Goal: Register for event/course

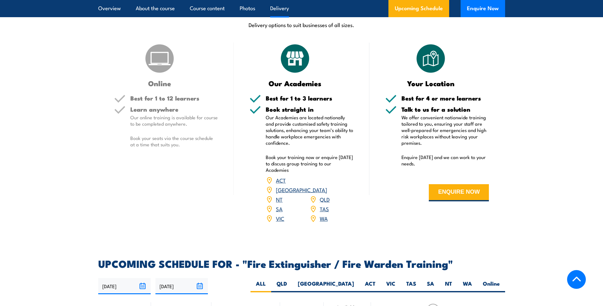
scroll to position [921, 0]
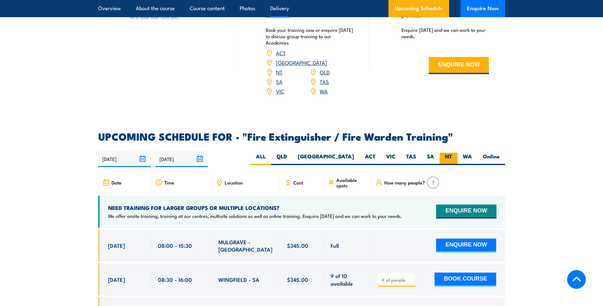
click at [450, 152] on label "NT" at bounding box center [448, 158] width 18 height 12
click at [452, 152] on input "NT" at bounding box center [454, 154] width 4 height 4
radio input "true"
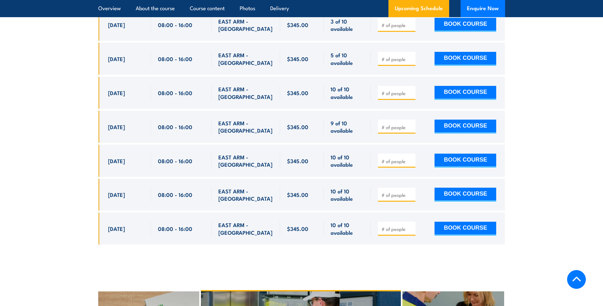
scroll to position [1178, 0]
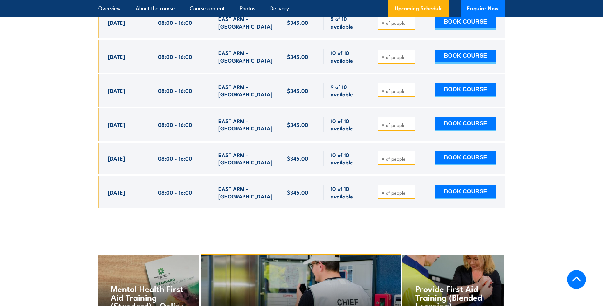
drag, startPoint x: 107, startPoint y: 115, endPoint x: 353, endPoint y: 185, distance: 255.8
click at [353, 185] on div "$345.00" at bounding box center [301, 95] width 407 height 245
copy div "21 Aug, 2025 08:00 - 16:00 EAST ARM - NT 3 of 10 available $345.00 $345.00 3 of…"
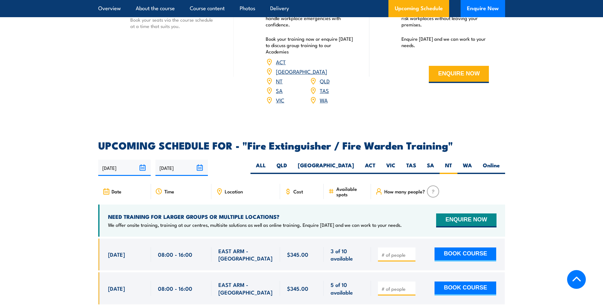
scroll to position [828, 0]
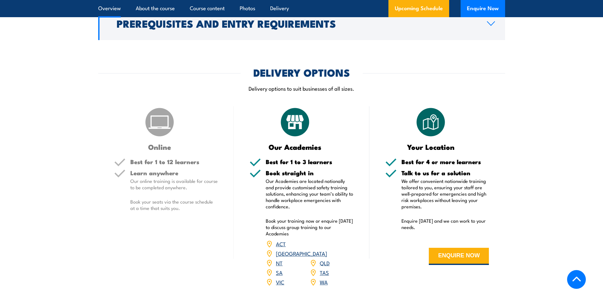
scroll to position [635, 0]
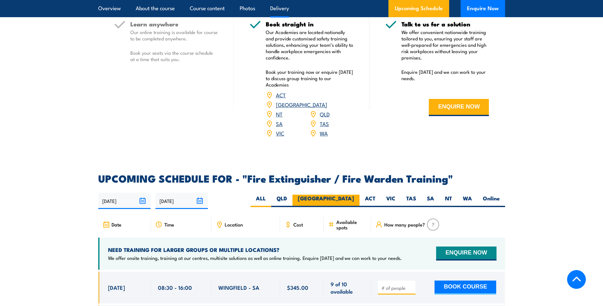
scroll to position [889, 0]
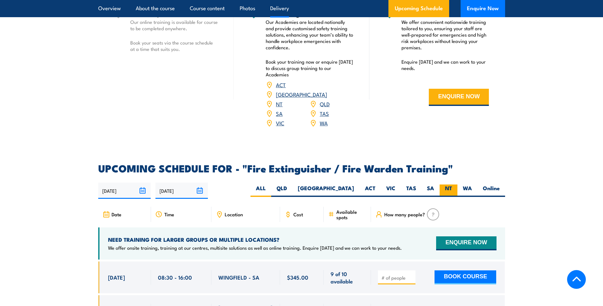
click at [449, 184] on label "NT" at bounding box center [448, 190] width 18 height 12
click at [452, 184] on input "NT" at bounding box center [454, 186] width 4 height 4
radio input "true"
